Goal: Information Seeking & Learning: Learn about a topic

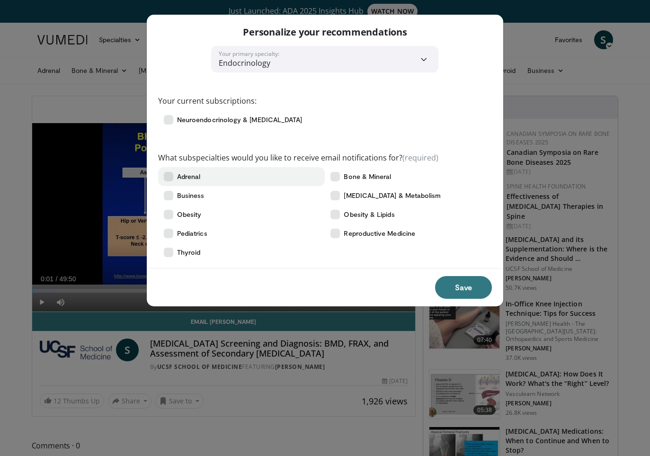
click at [167, 175] on icon at bounding box center [168, 176] width 9 height 9
click at [338, 171] on label "Bone & Mineral" at bounding box center [408, 176] width 167 height 19
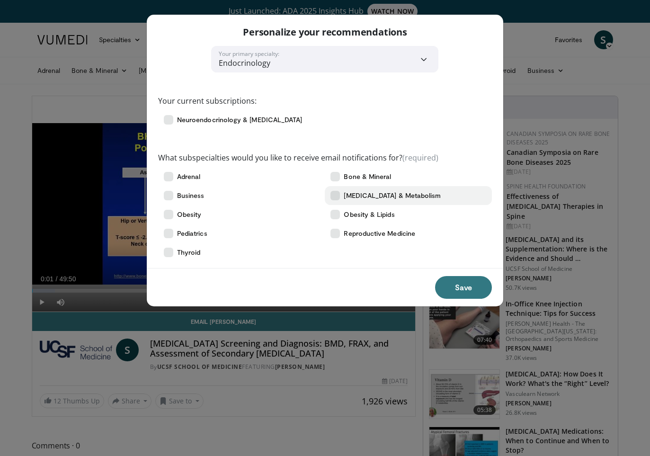
click at [338, 194] on icon at bounding box center [334, 195] width 9 height 9
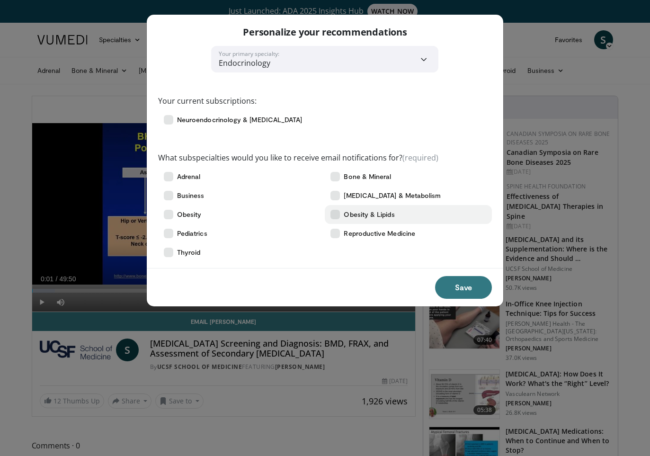
click at [339, 216] on icon at bounding box center [334, 214] width 9 height 9
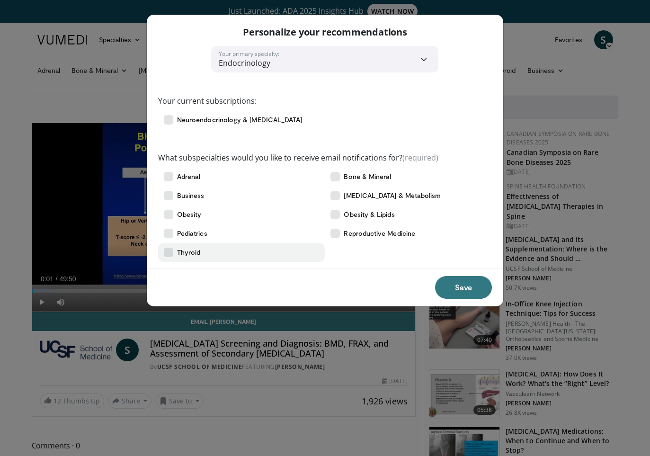
click at [169, 251] on icon at bounding box center [168, 252] width 9 height 9
click at [447, 285] on button "Save" at bounding box center [463, 287] width 57 height 23
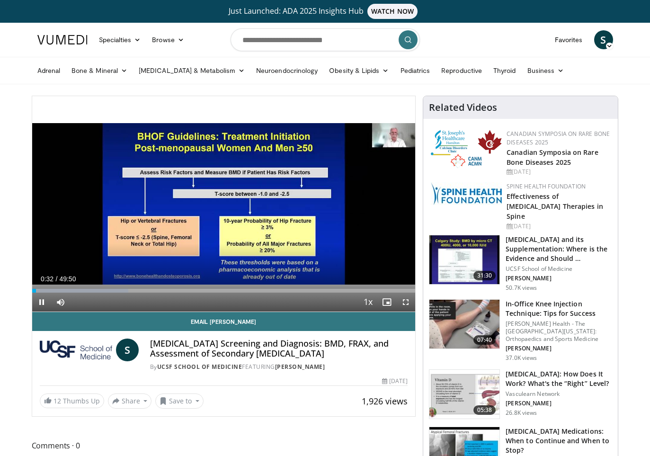
click at [407, 299] on span "Video Player" at bounding box center [405, 302] width 19 height 19
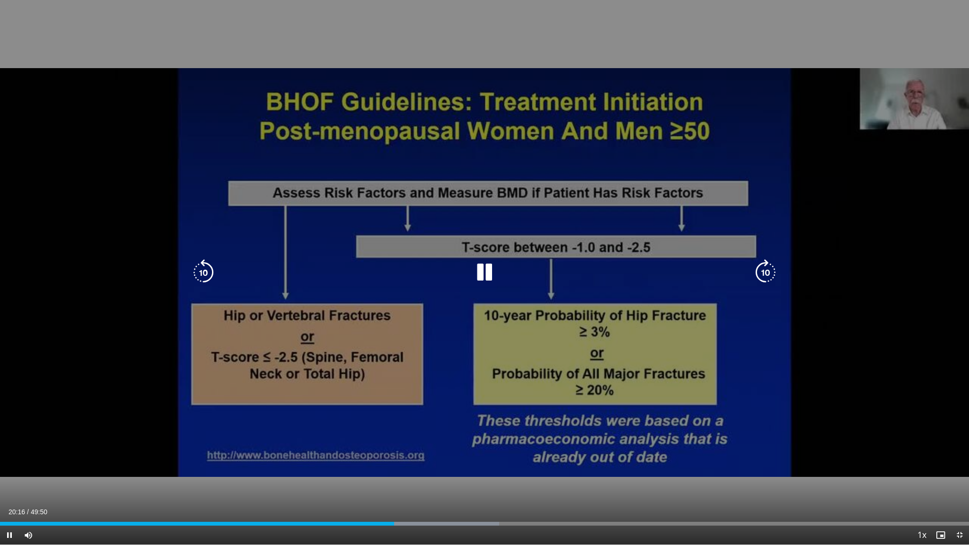
click at [484, 273] on icon "Video Player" at bounding box center [484, 272] width 27 height 27
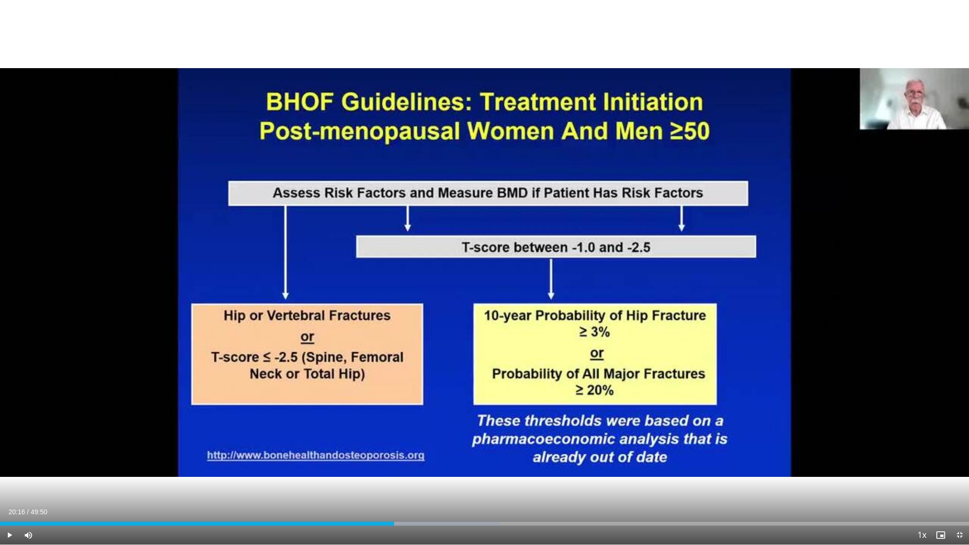
click at [7, 455] on span "Video Player" at bounding box center [9, 535] width 19 height 19
